Goal: Find specific page/section: Find specific page/section

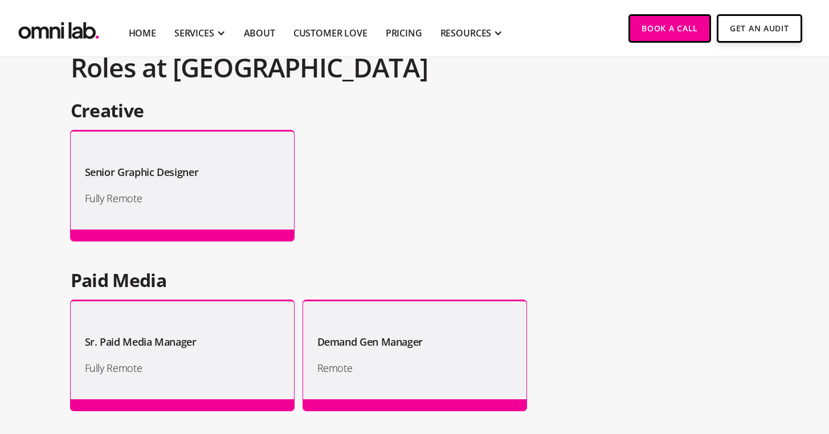
scroll to position [966, 0]
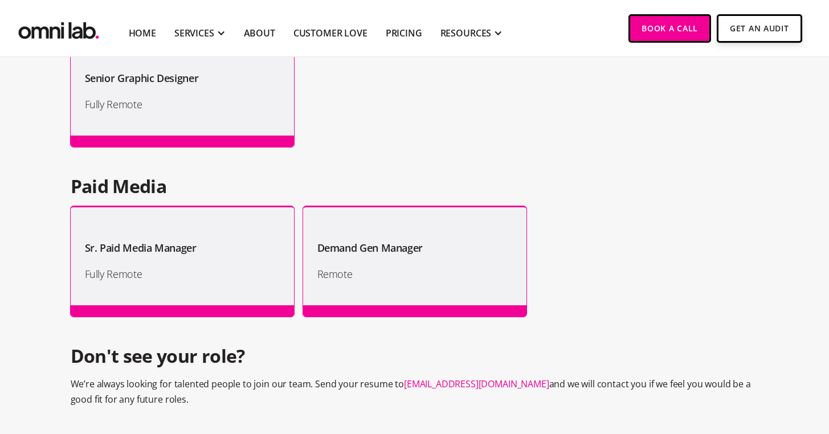
click at [642, 174] on div "Creative Senior Graphic Designer Fully Remote Paid Media Sr. Paid Media Manager…" at bounding box center [415, 161] width 688 height 311
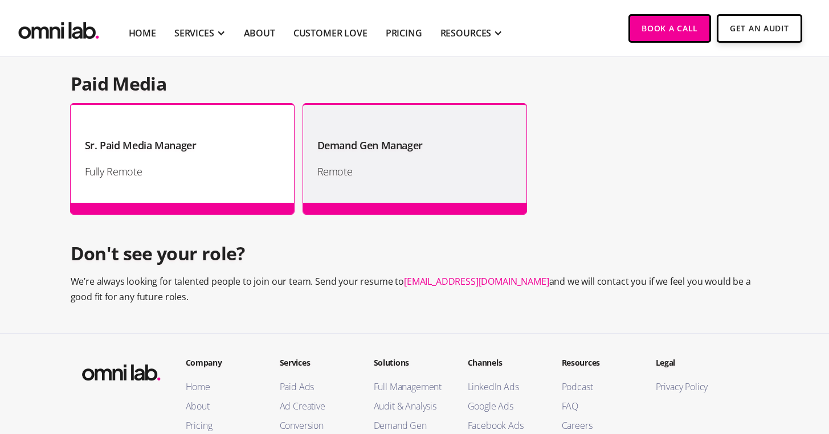
scroll to position [997, 0]
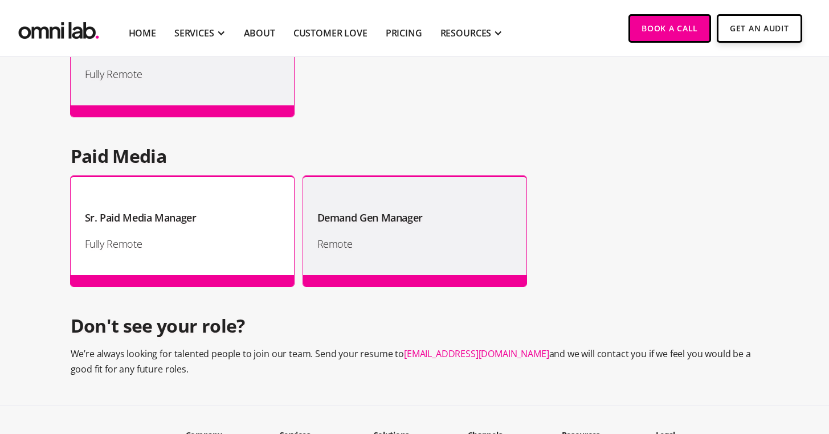
click at [176, 218] on h1 "Sr. Paid Media Manager" at bounding box center [141, 217] width 112 height 17
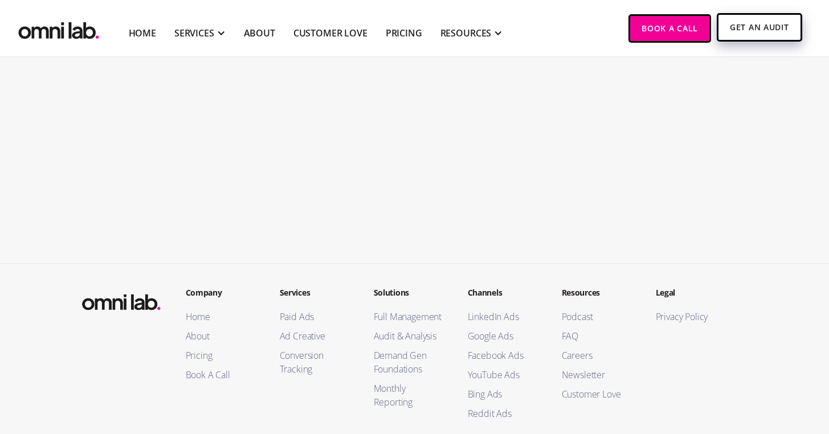
scroll to position [2111, 0]
